Goal: Task Accomplishment & Management: Manage account settings

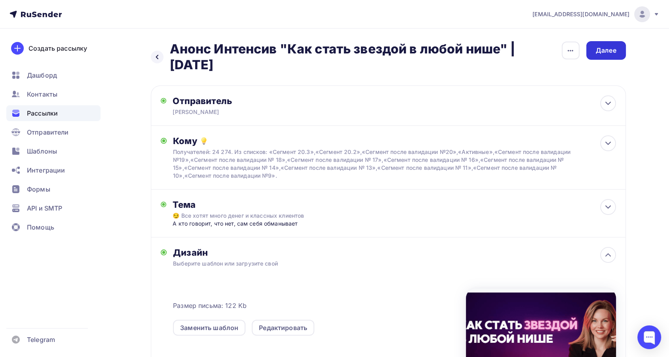
click at [599, 49] on div "Далее" at bounding box center [606, 50] width 21 height 9
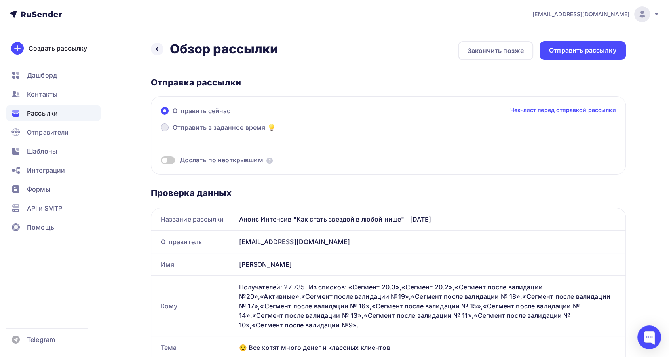
click at [198, 125] on span "Отправить в заданное время" at bounding box center [219, 127] width 93 height 9
click at [173, 132] on input "Отправить в заданное время" at bounding box center [173, 132] width 0 height 0
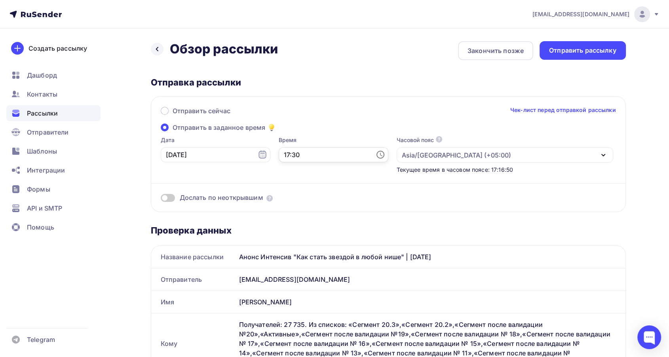
click at [282, 155] on input "17:30" at bounding box center [334, 154] width 110 height 15
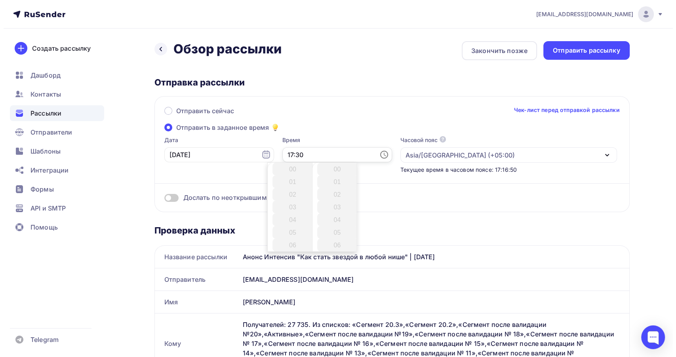
scroll to position [380, 0]
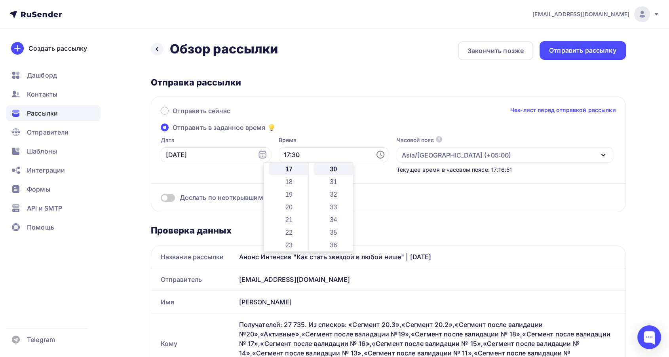
click at [320, 131] on div "Отправить сейчас Чек-лист перед отправкой рассылки Отправить в заданное время Д…" at bounding box center [388, 154] width 475 height 116
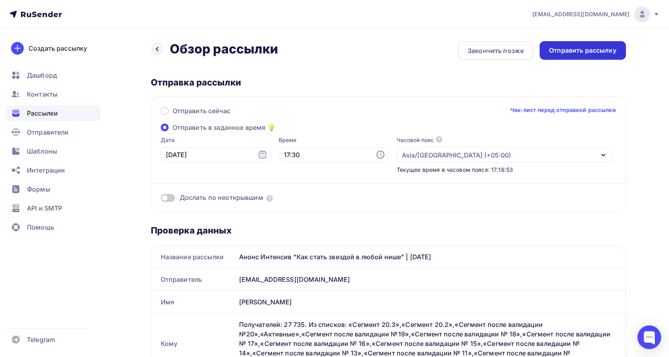
click at [564, 52] on div "Отправить рассылку" at bounding box center [582, 50] width 67 height 9
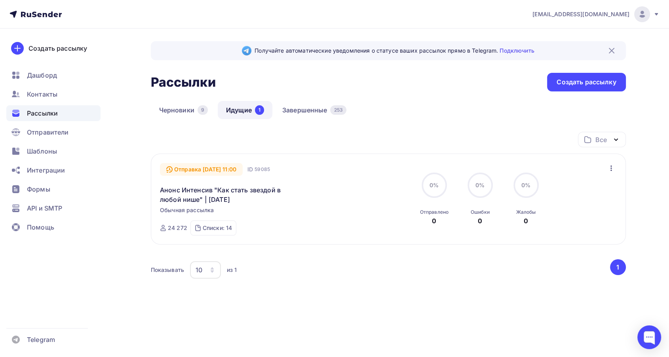
click at [614, 168] on icon "button" at bounding box center [610, 167] width 9 height 9
click at [553, 190] on div "Изменить время отправки" at bounding box center [565, 188] width 100 height 9
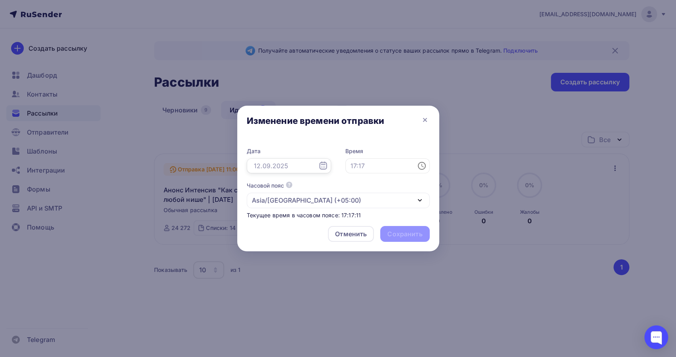
click at [280, 169] on input "text" at bounding box center [289, 165] width 84 height 15
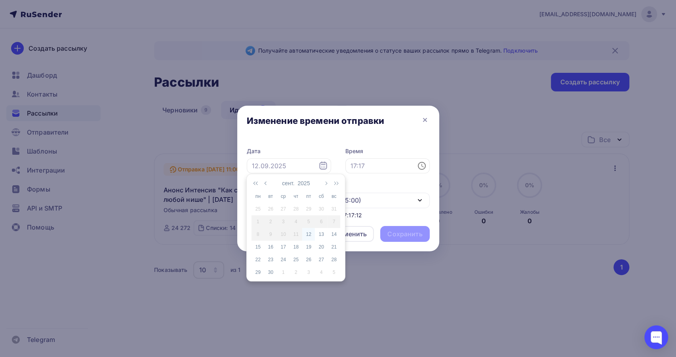
click at [308, 236] on div "12" at bounding box center [308, 234] width 13 height 7
type input "[DATE]"
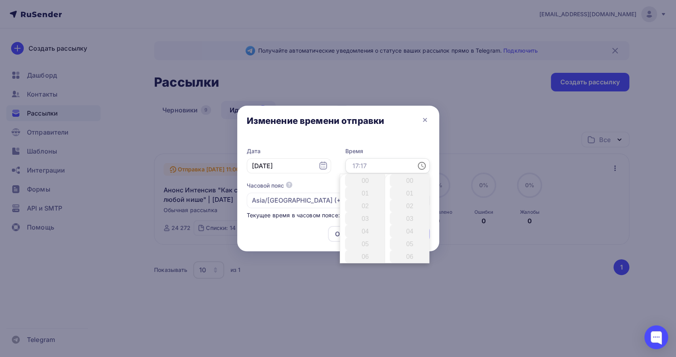
click at [361, 168] on input "text" at bounding box center [387, 165] width 84 height 15
click at [362, 219] on li "17" at bounding box center [366, 220] width 42 height 13
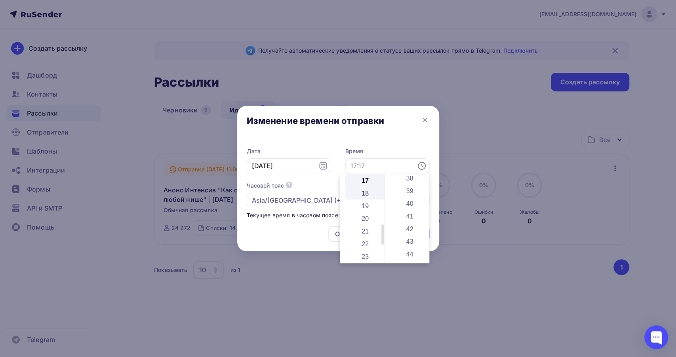
click at [362, 195] on li "18" at bounding box center [366, 193] width 42 height 13
click at [408, 220] on li "03" at bounding box center [410, 218] width 42 height 13
type input "18:03"
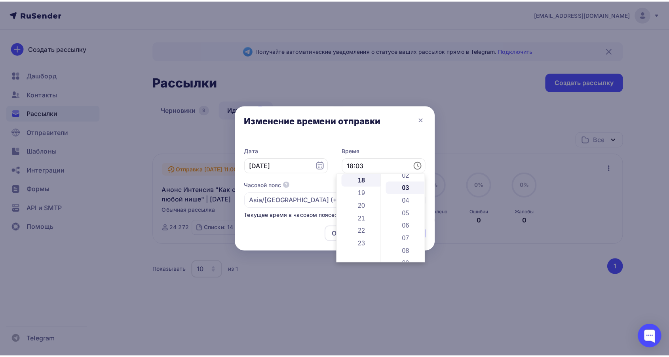
scroll to position [38, 0]
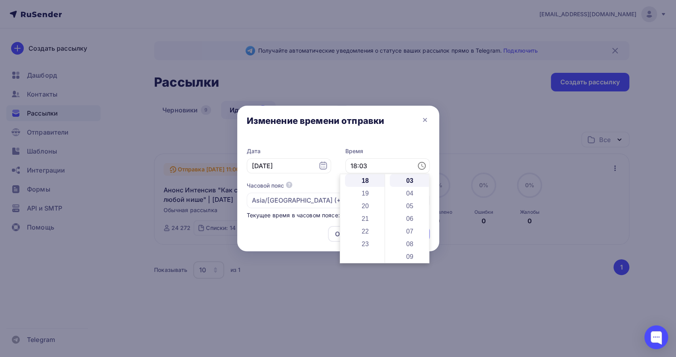
click at [378, 136] on div "Изменение времени отправки" at bounding box center [338, 122] width 202 height 33
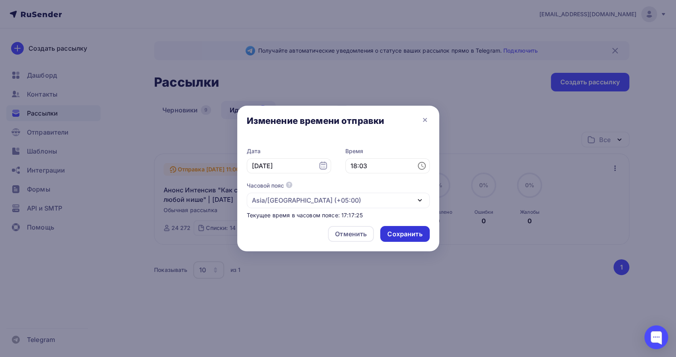
click at [399, 233] on div "Сохранить" at bounding box center [404, 234] width 35 height 9
